Goal: Task Accomplishment & Management: Manage account settings

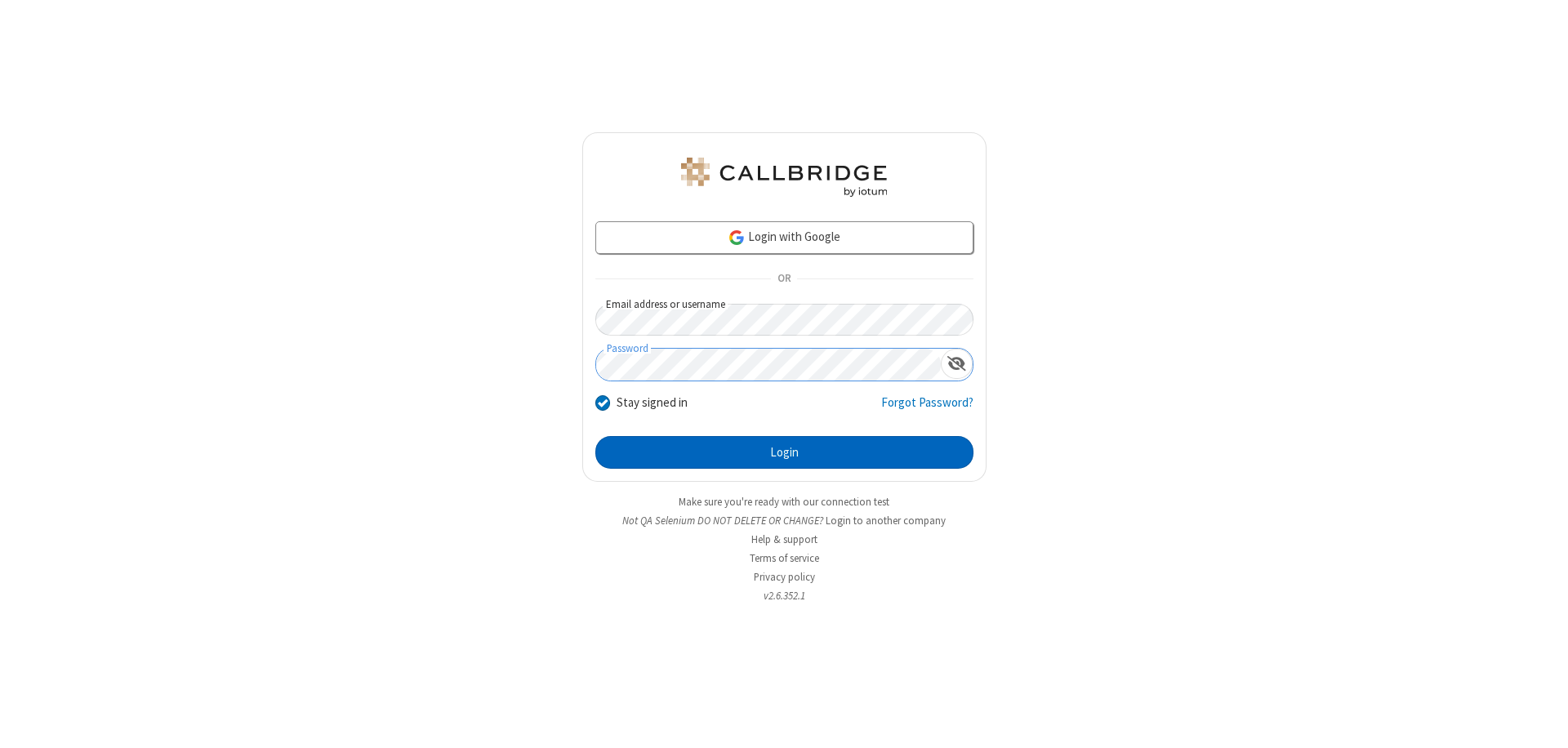
click at [784, 452] on button "Login" at bounding box center [784, 452] width 378 height 33
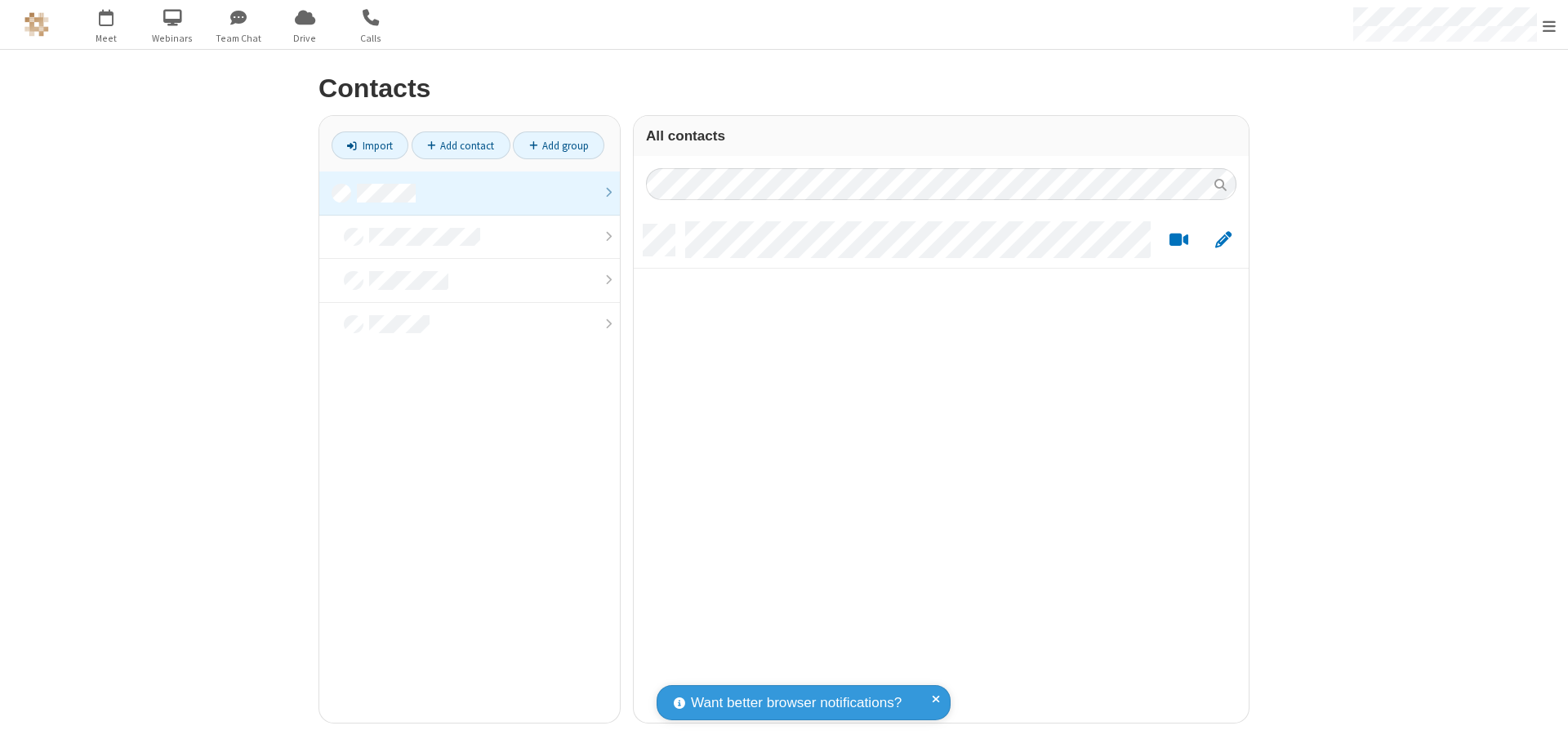
scroll to position [498, 603]
click at [470, 192] on link at bounding box center [470, 193] width 301 height 44
click at [461, 145] on link "Add contact" at bounding box center [461, 145] width 99 height 28
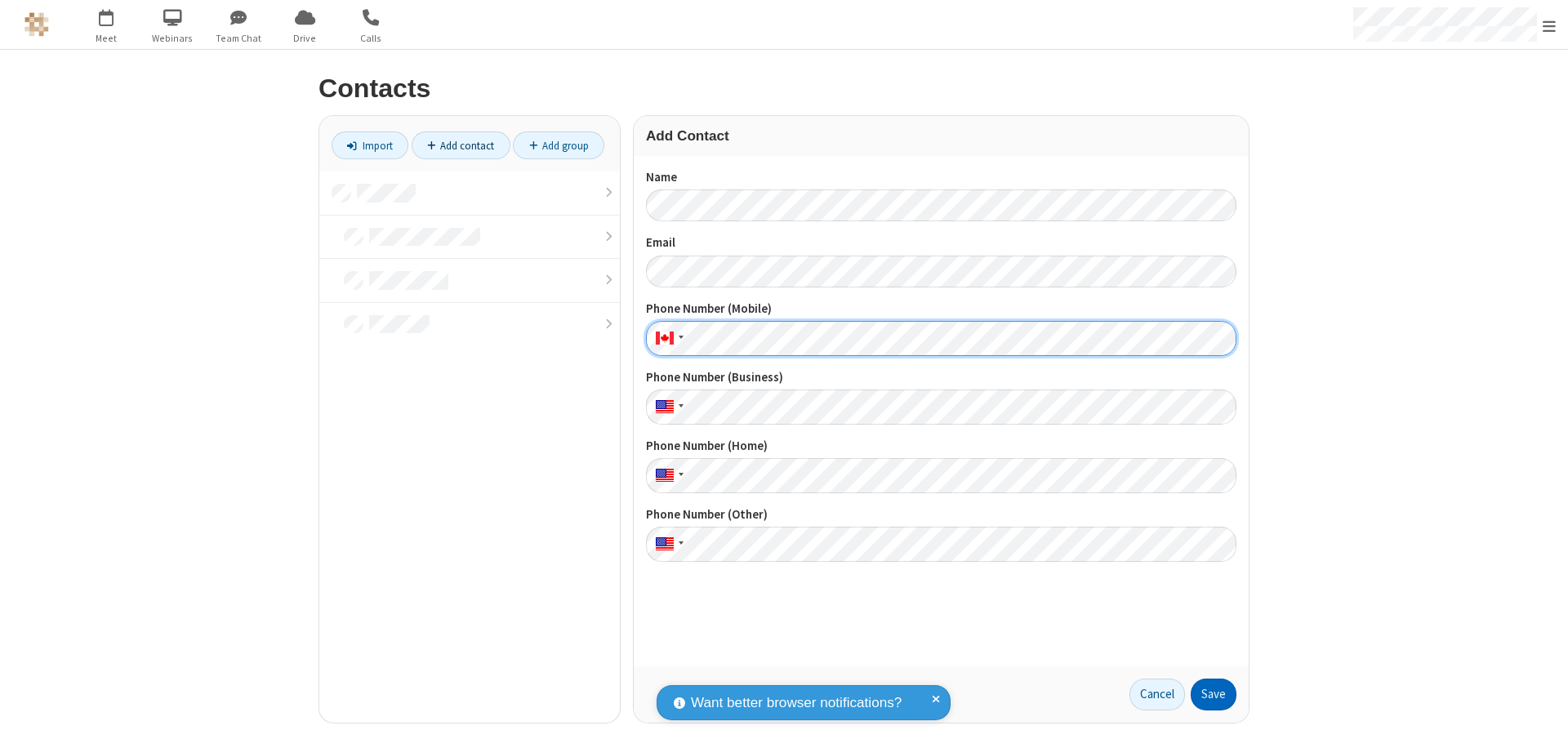
click at [1213, 694] on button "Save" at bounding box center [1213, 695] width 45 height 33
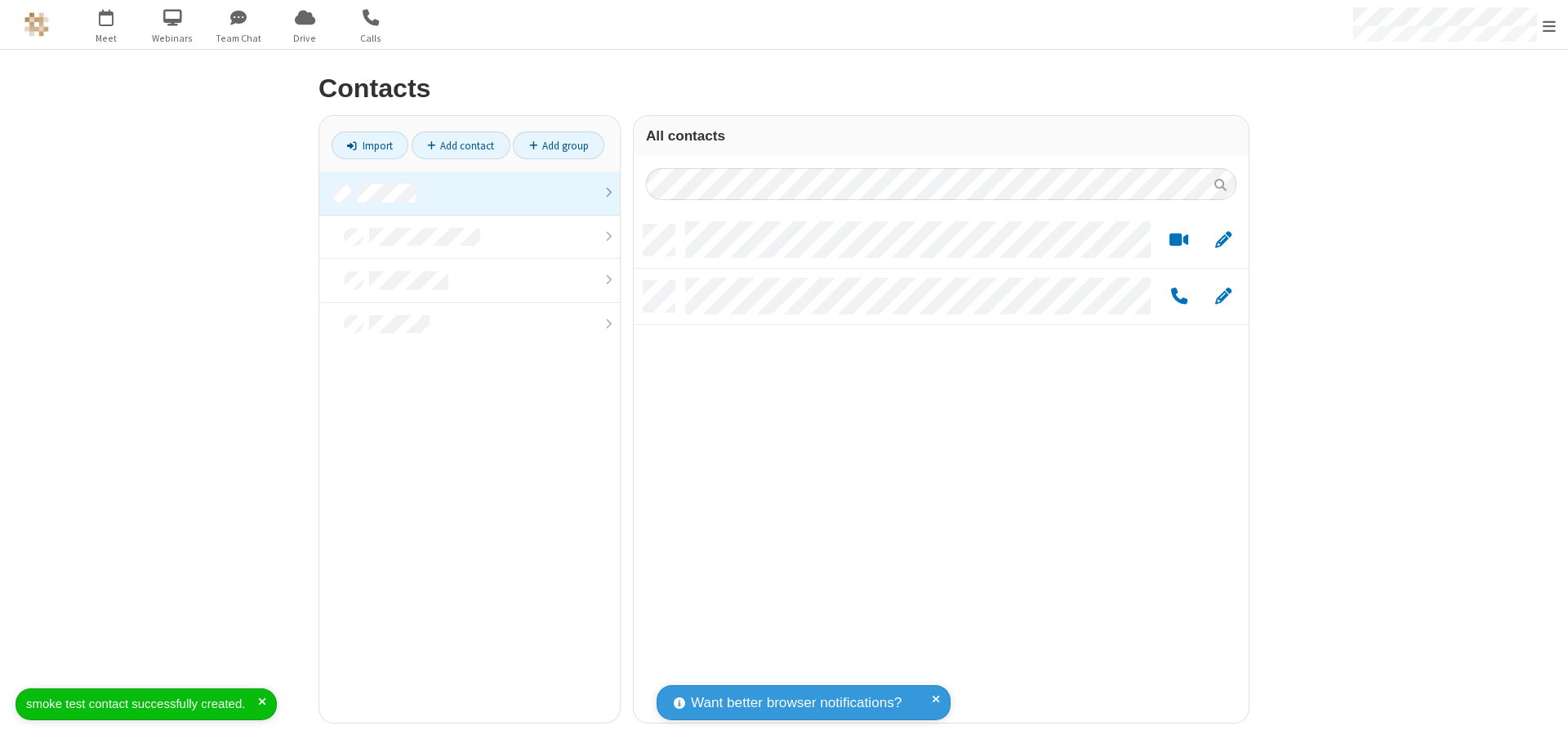
scroll to position [498, 603]
click at [461, 145] on link "Add contact" at bounding box center [461, 145] width 99 height 28
